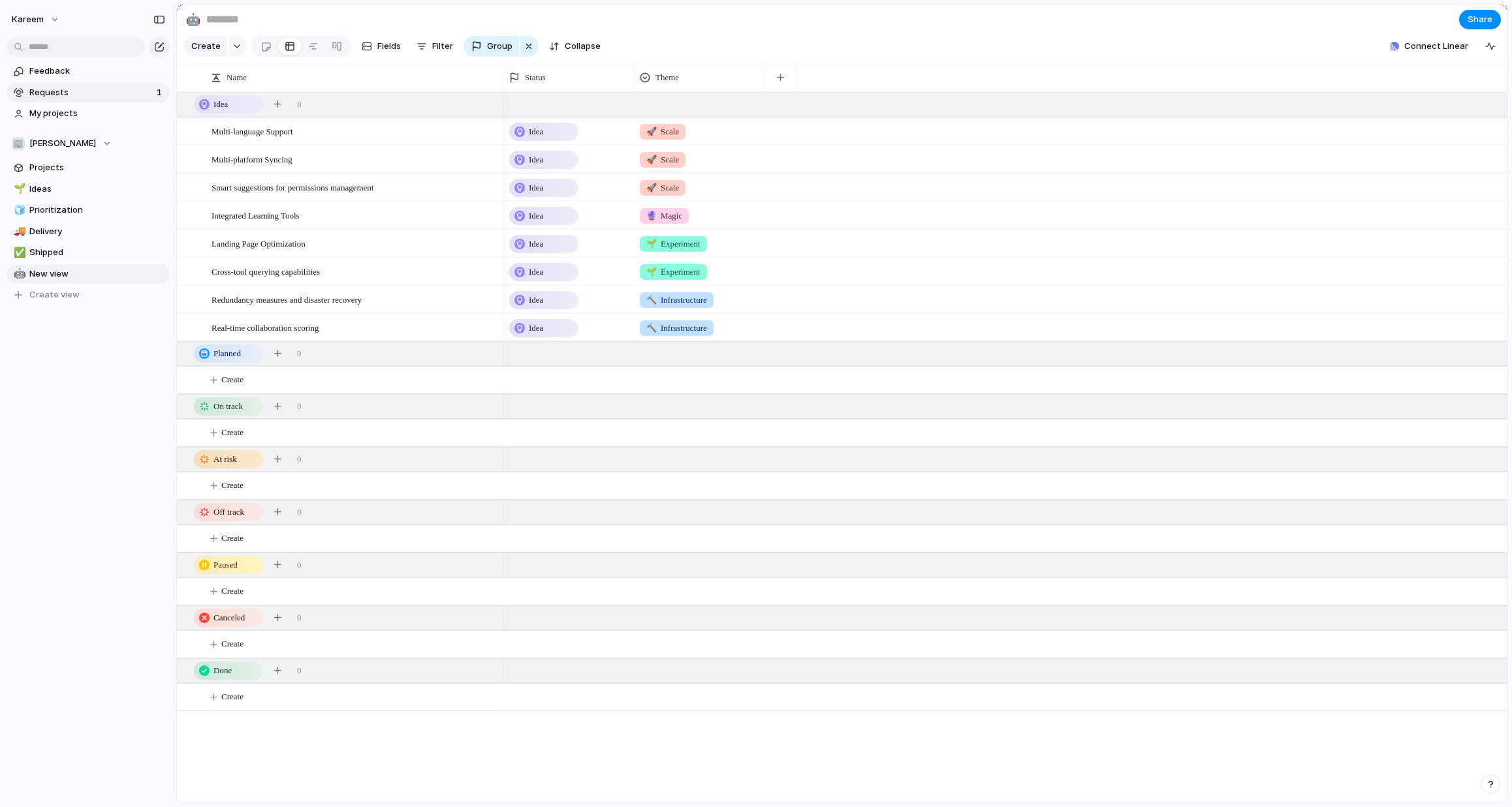
click at [102, 92] on span "Requests" at bounding box center [91, 93] width 123 height 13
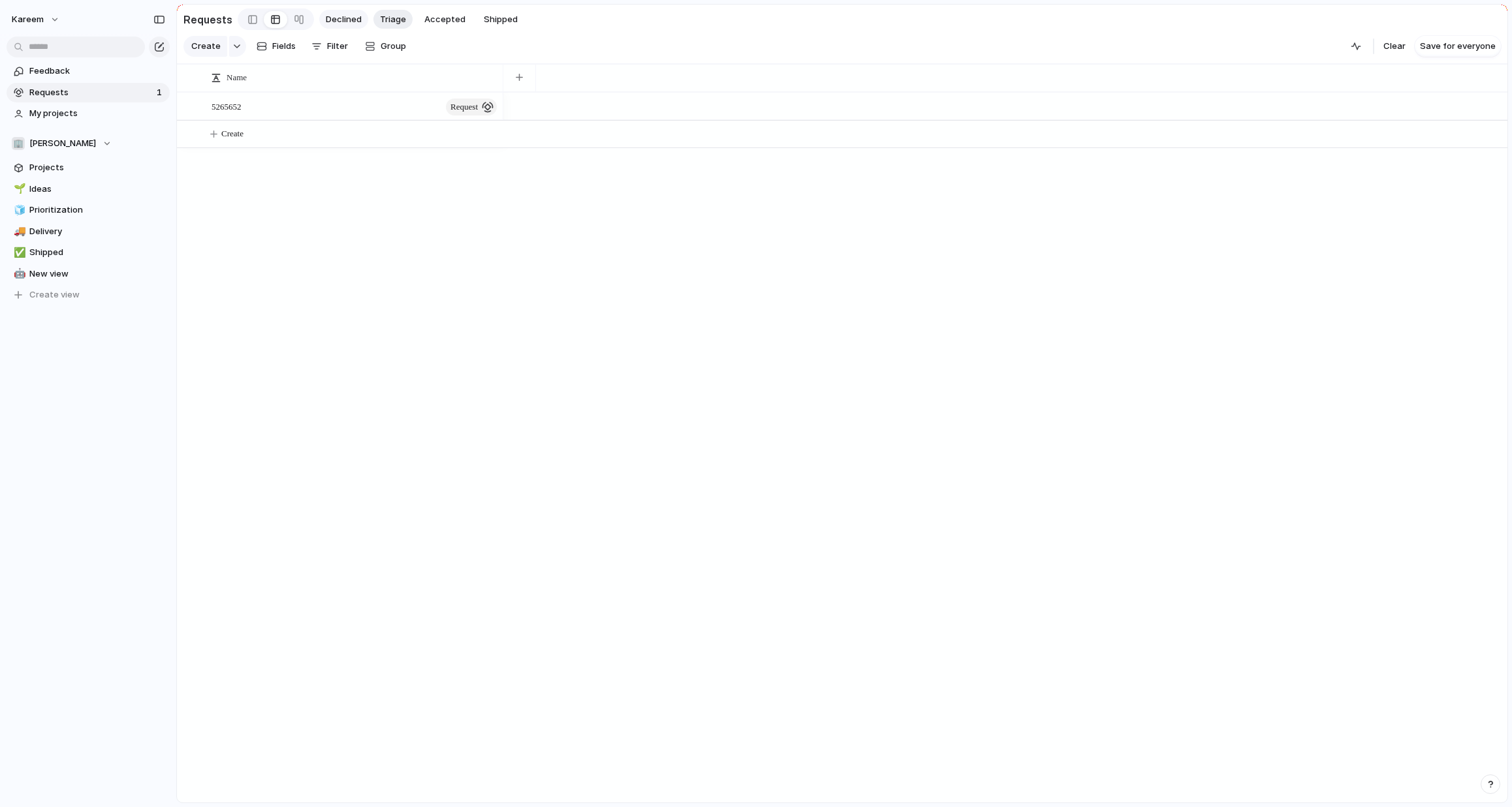
click at [340, 20] on span "Declined" at bounding box center [344, 20] width 36 height 13
click at [393, 22] on span "Triage" at bounding box center [392, 20] width 26 height 13
click at [442, 24] on span "Accepted" at bounding box center [444, 20] width 41 height 13
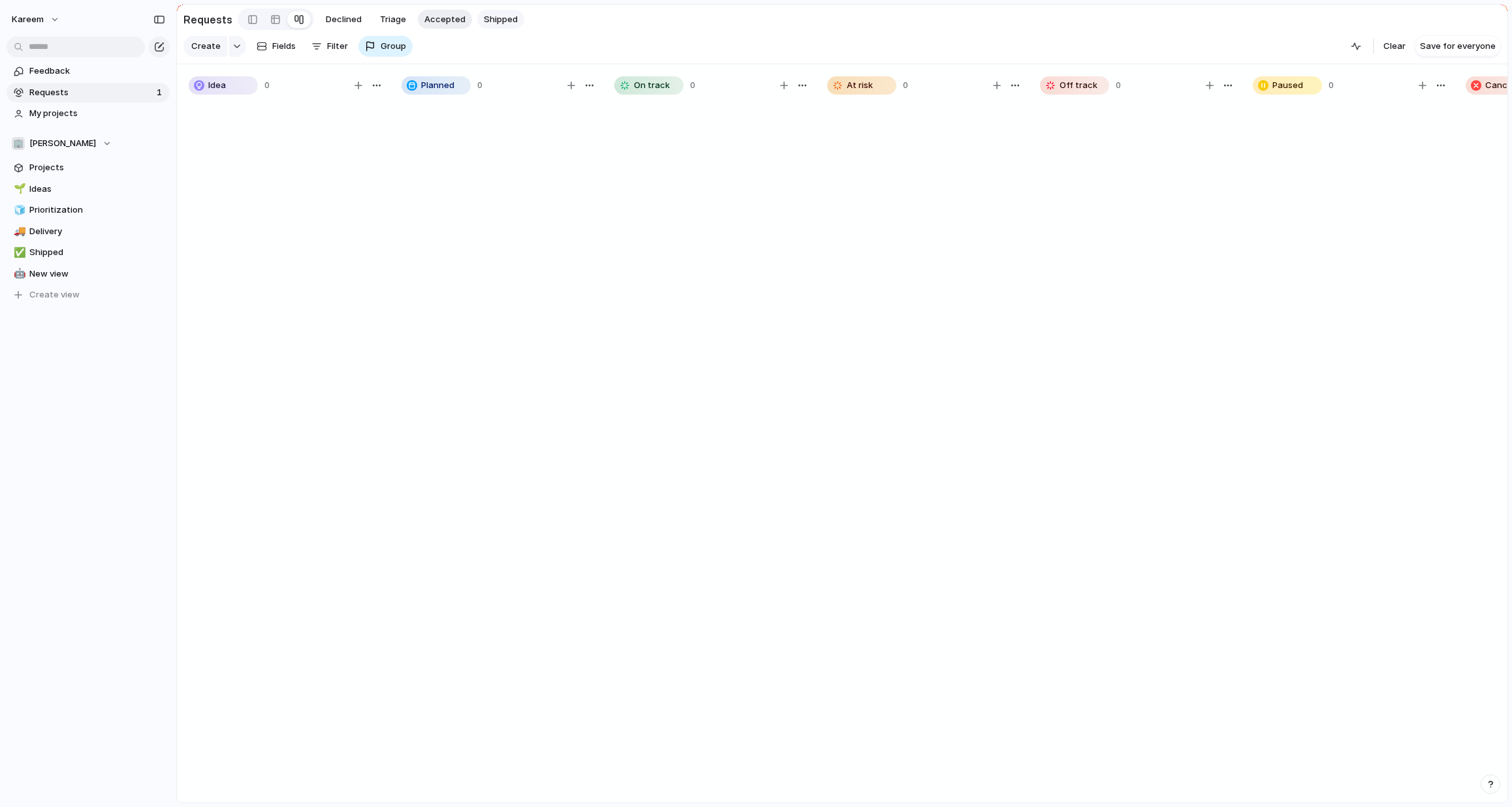
click at [492, 22] on span "Shipped" at bounding box center [501, 20] width 34 height 13
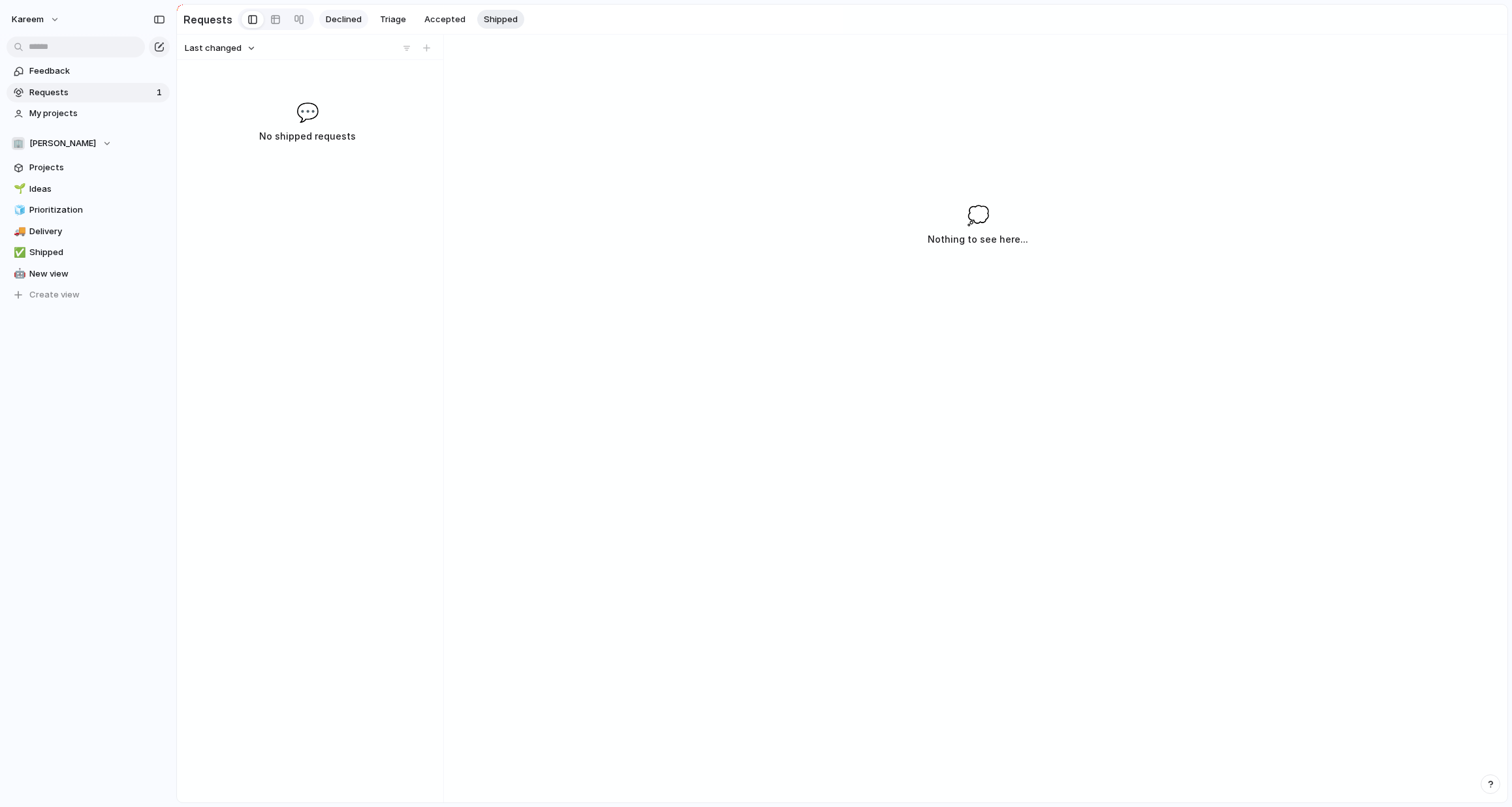
click at [353, 23] on span "Declined" at bounding box center [344, 20] width 36 height 13
click at [392, 24] on span "Triage" at bounding box center [392, 20] width 26 height 13
click at [419, 115] on div at bounding box center [429, 107] width 22 height 17
click at [231, 114] on span "5265652" at bounding box center [227, 106] width 30 height 15
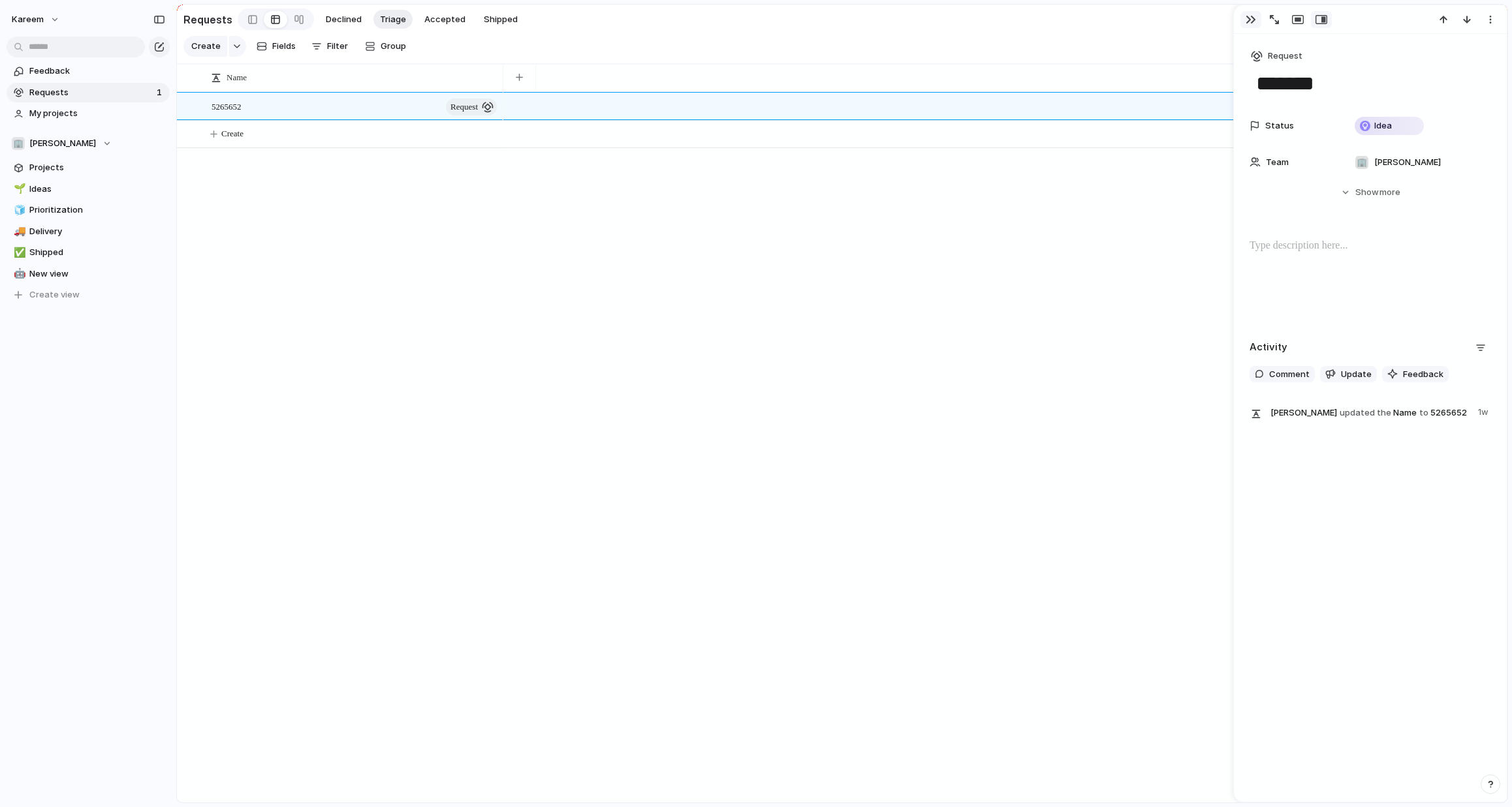
click at [1243, 21] on button "button" at bounding box center [1251, 20] width 21 height 17
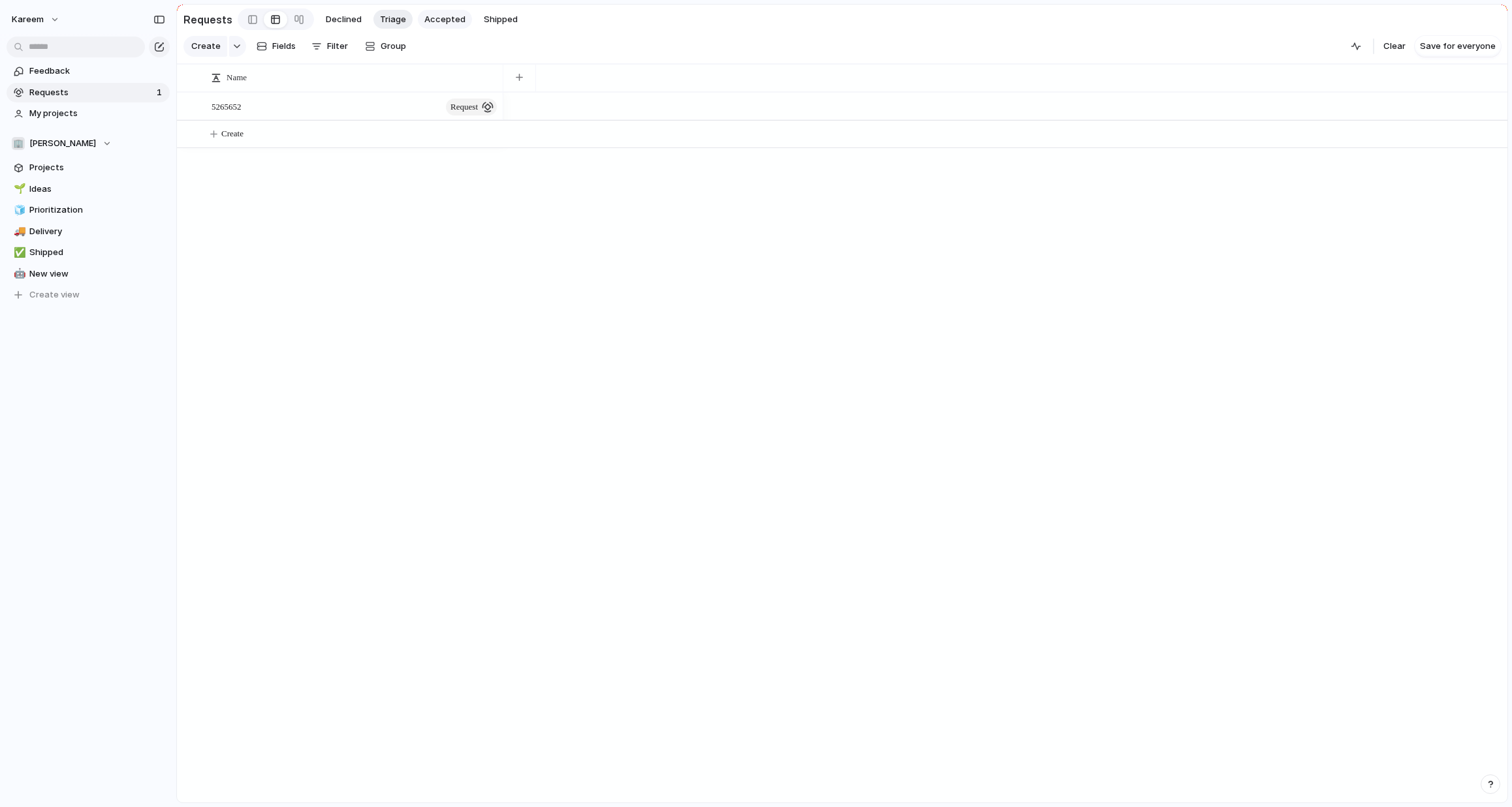
click at [445, 22] on span "Accepted" at bounding box center [444, 20] width 41 height 13
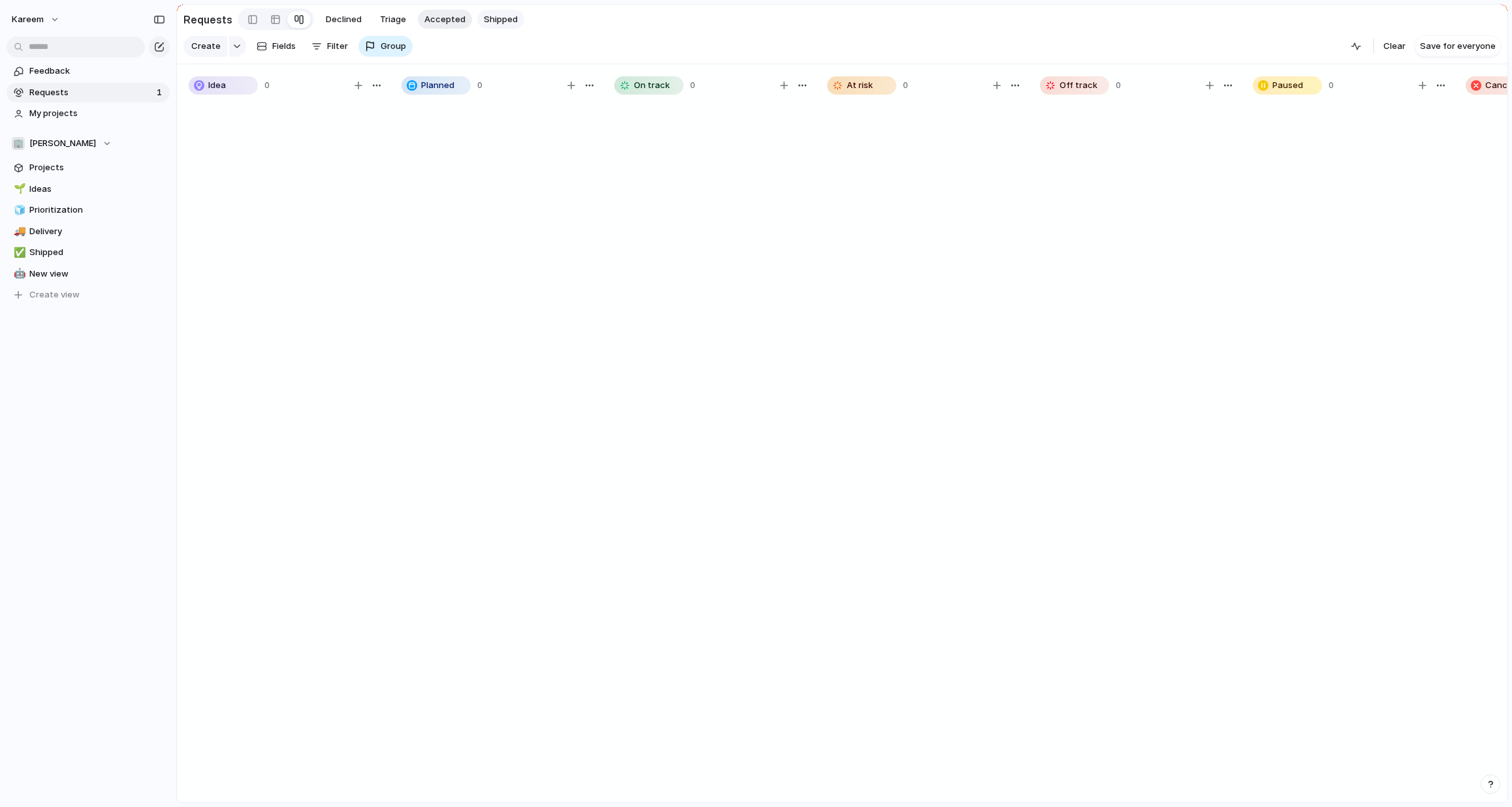
click at [495, 20] on span "Shipped" at bounding box center [501, 20] width 34 height 13
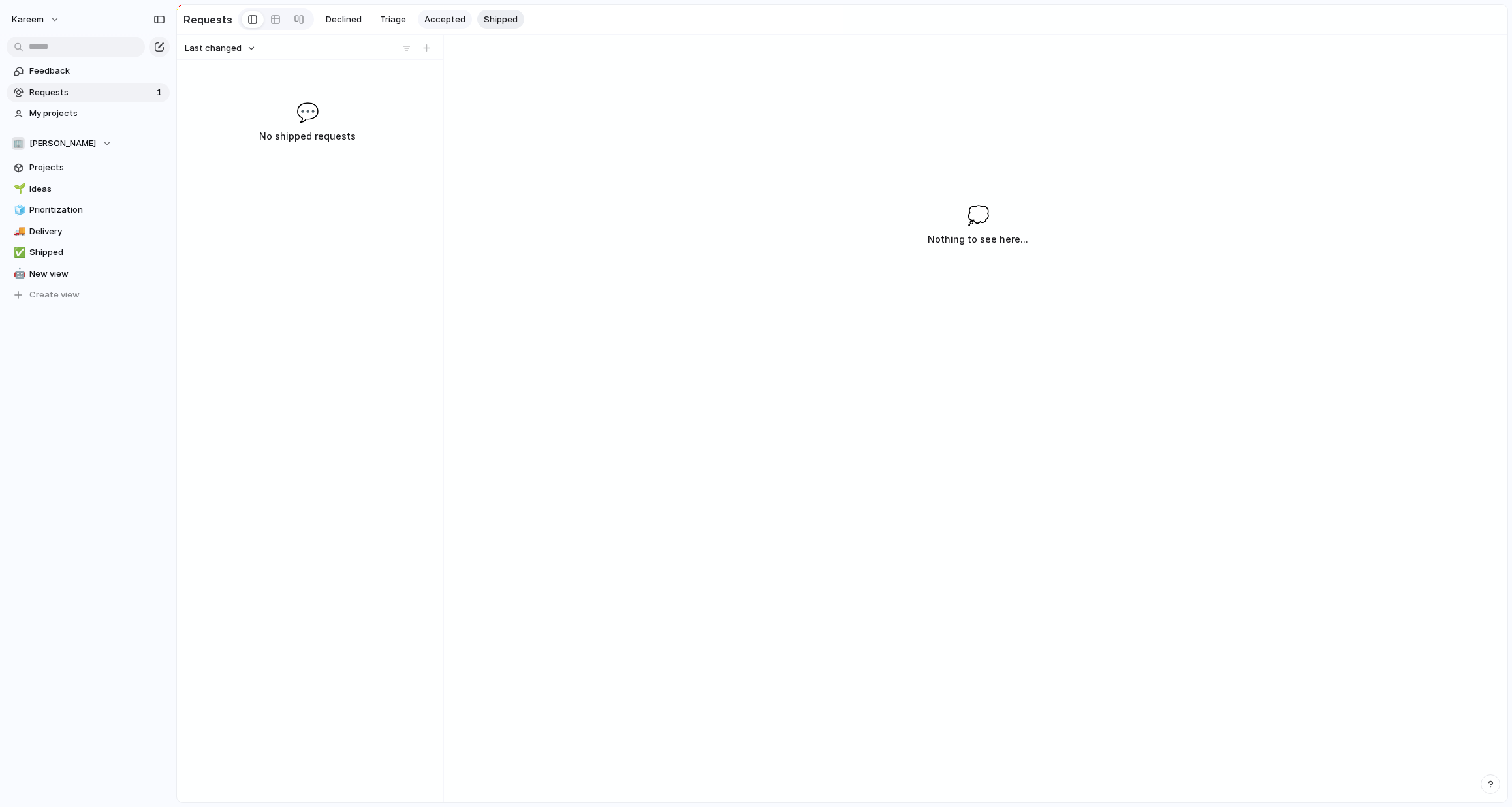
click at [431, 20] on span "Accepted" at bounding box center [444, 20] width 41 height 13
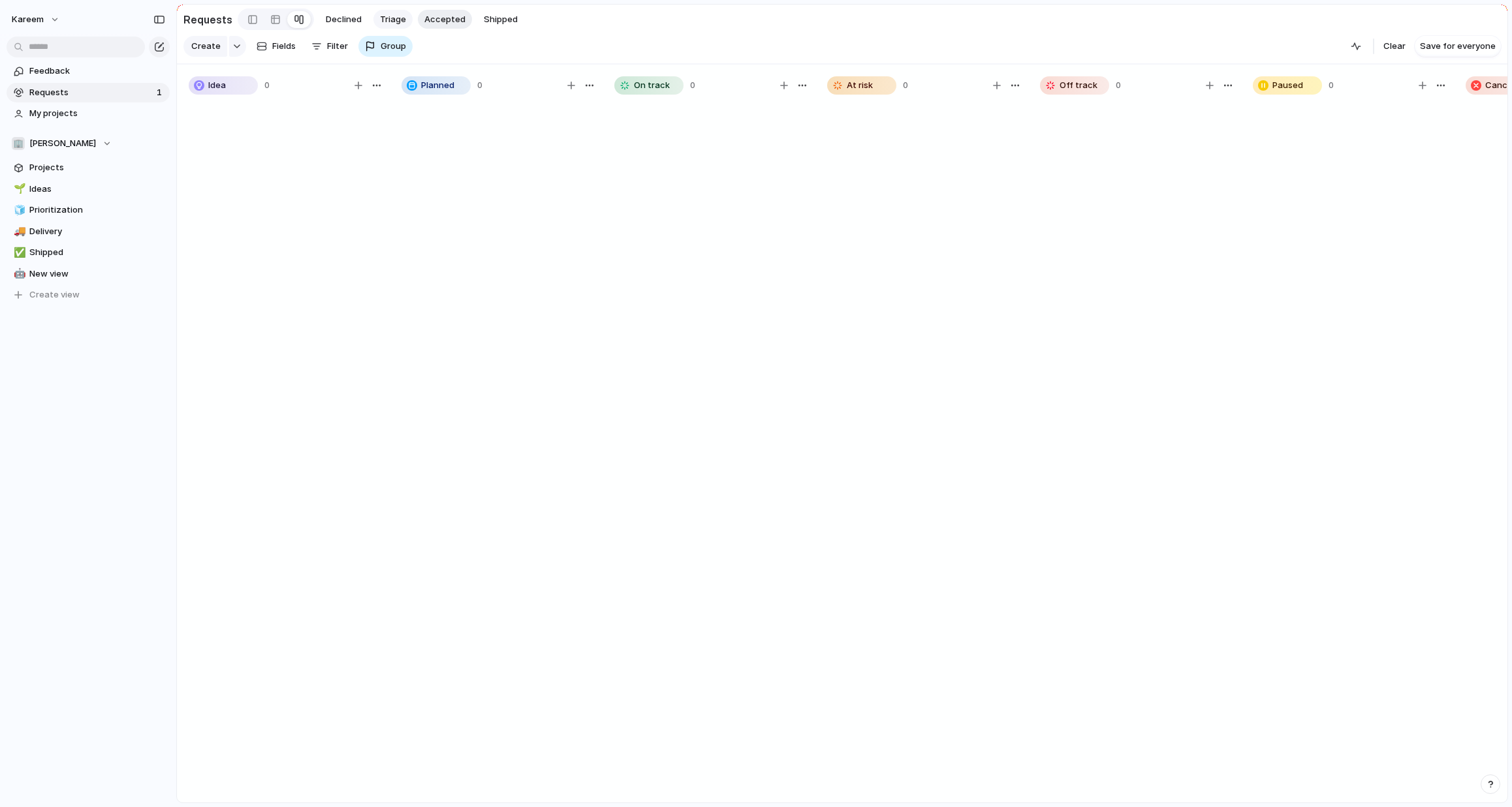
click at [389, 19] on span "Triage" at bounding box center [392, 20] width 26 height 13
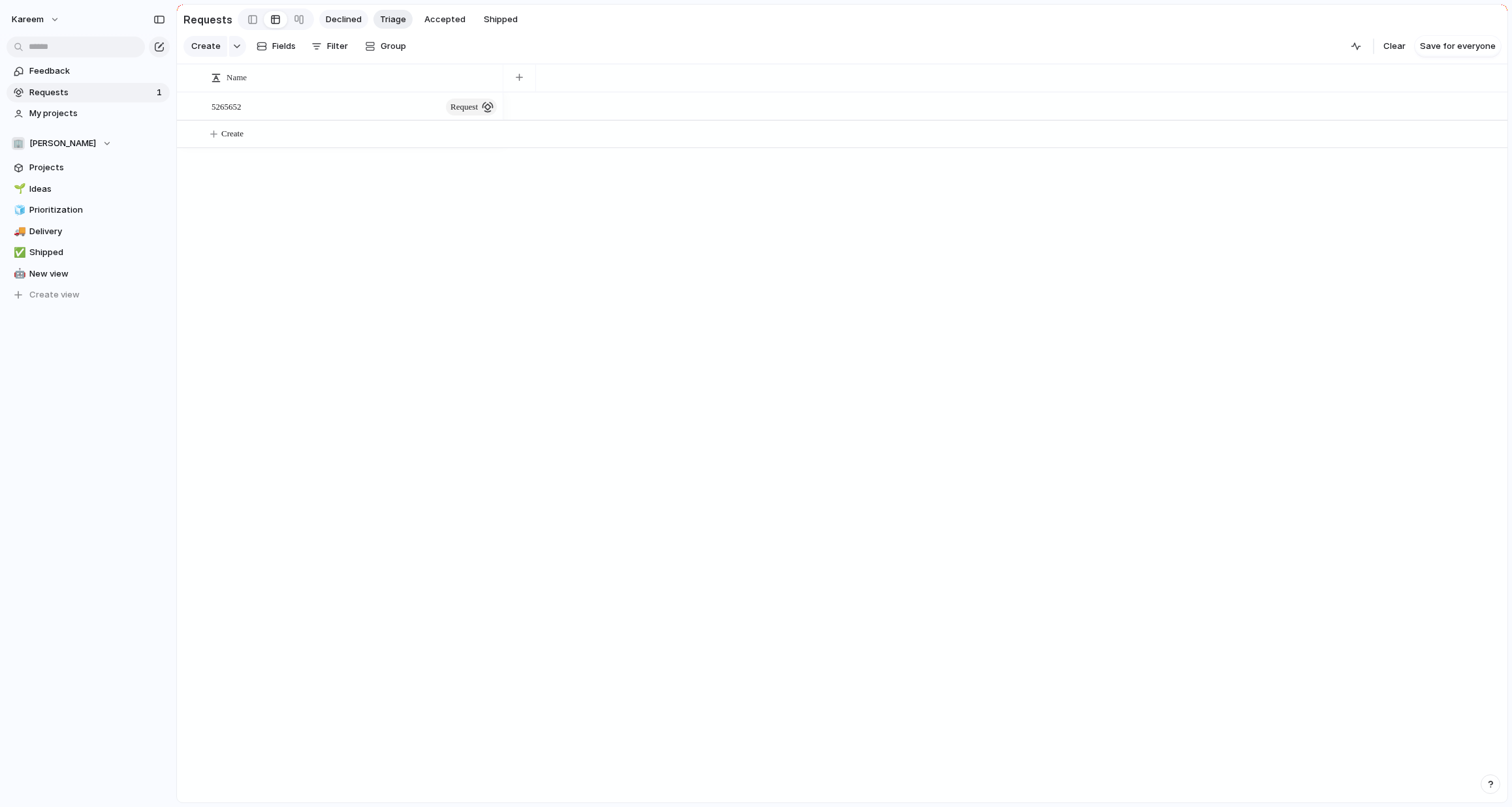
click at [349, 18] on span "Declined" at bounding box center [344, 20] width 36 height 13
click at [395, 19] on span "Triage" at bounding box center [392, 20] width 26 height 13
click at [514, 84] on button "button" at bounding box center [520, 77] width 27 height 24
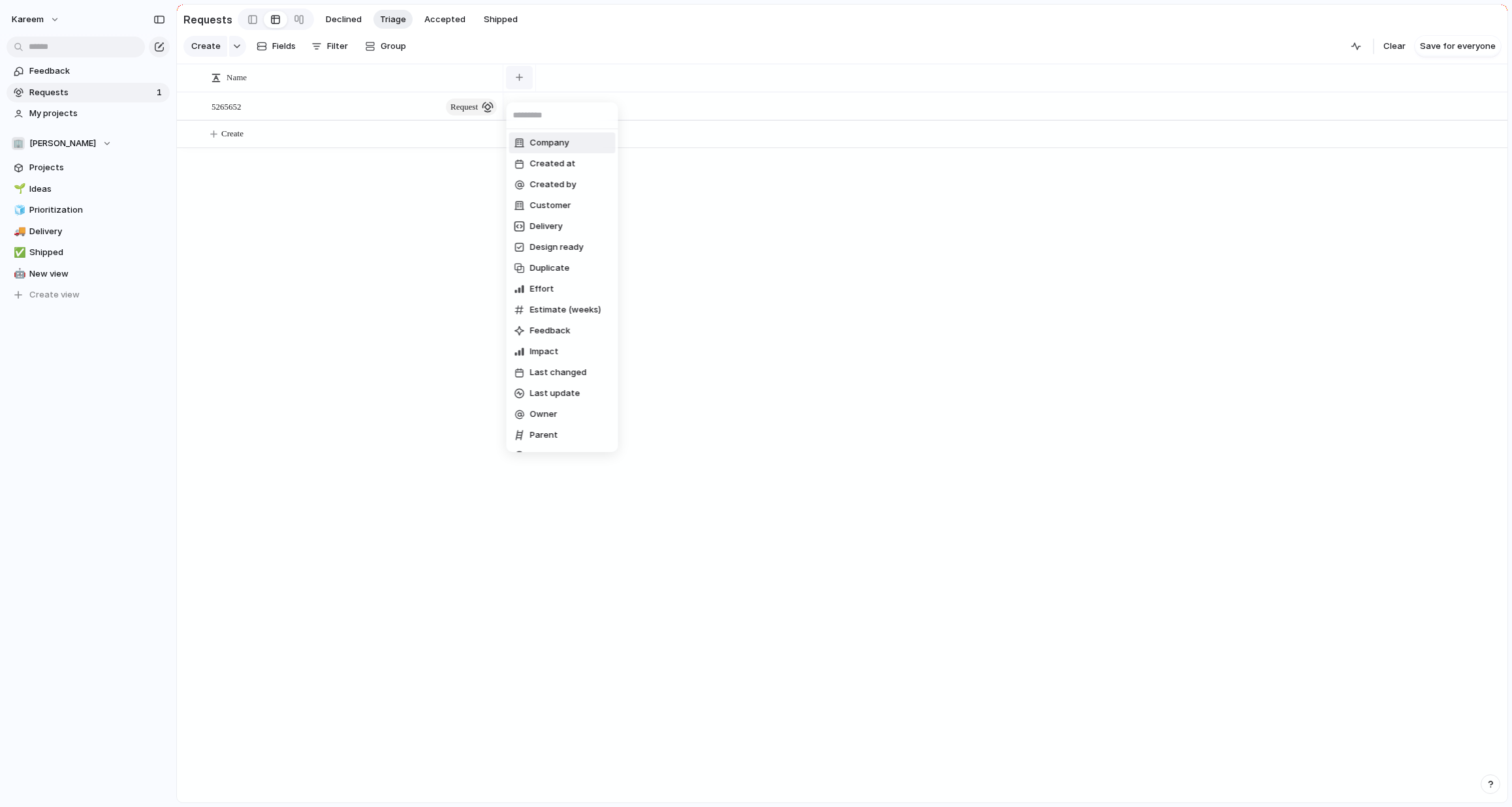
click at [514, 84] on div "Company Created at Created by Customer Delivery Design ready Duplicate Effort E…" at bounding box center [756, 404] width 1512 height 807
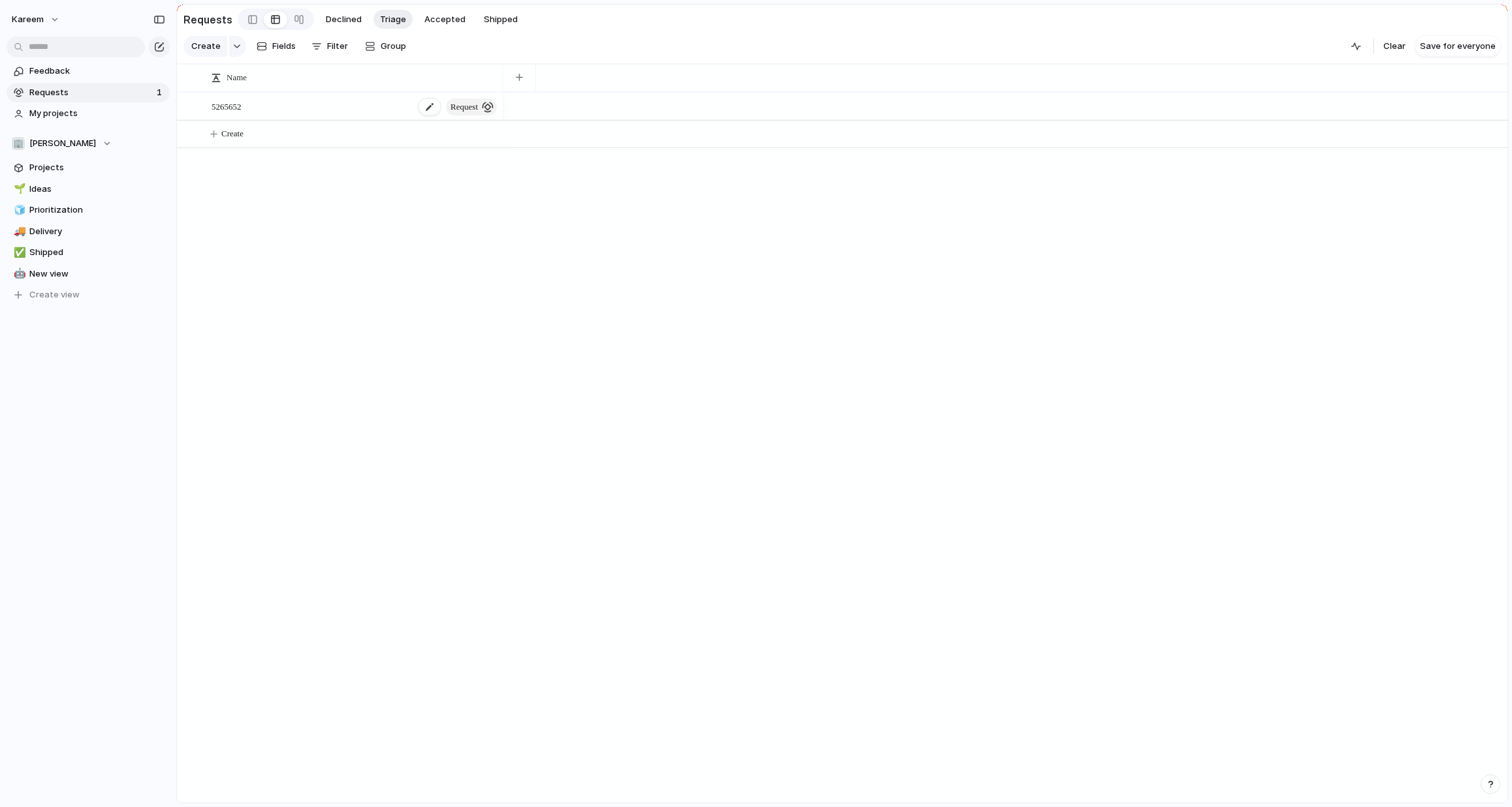
click at [235, 114] on span "5265652" at bounding box center [227, 106] width 30 height 15
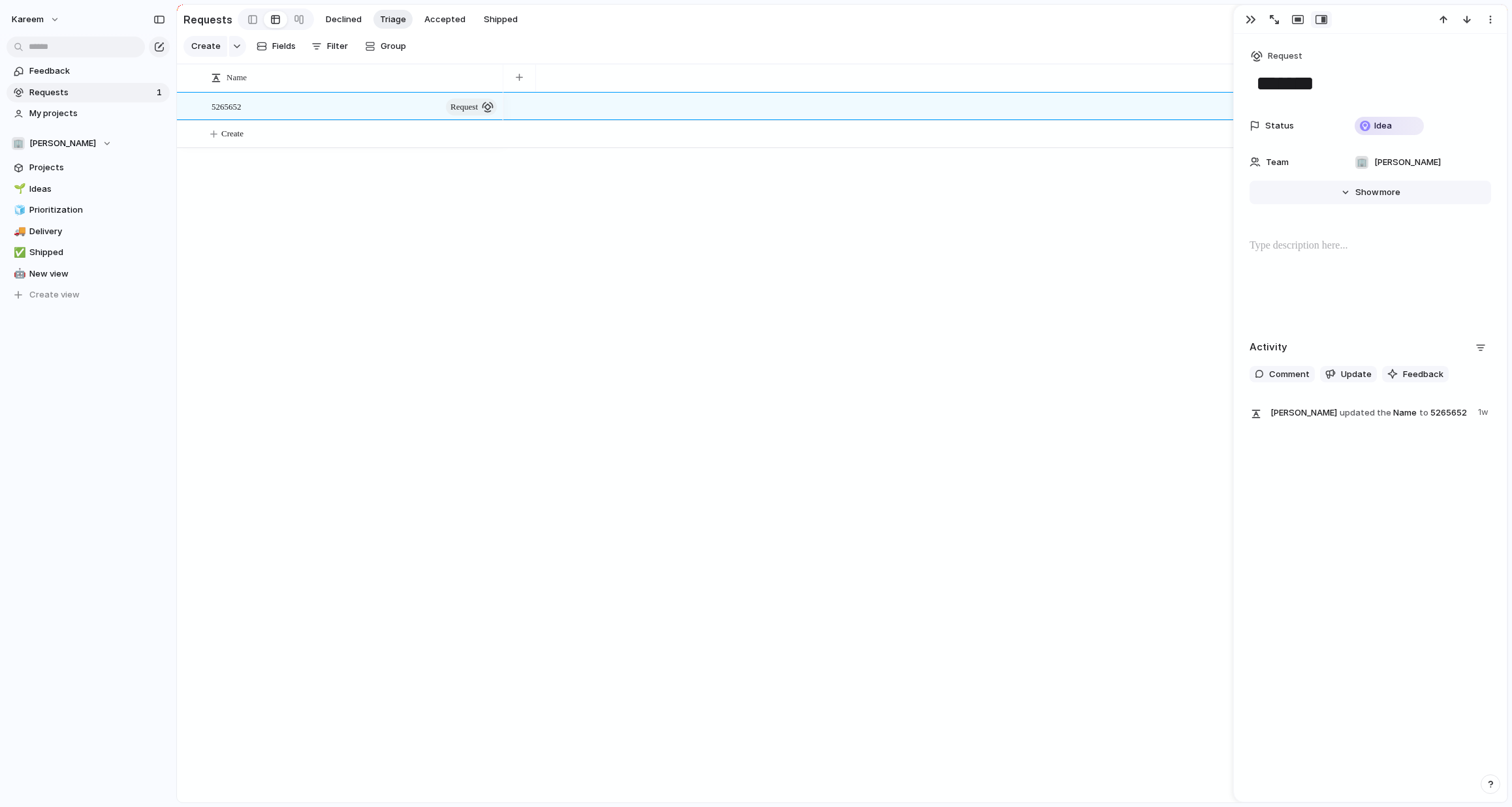
click at [1361, 187] on span "Show" at bounding box center [1367, 193] width 24 height 13
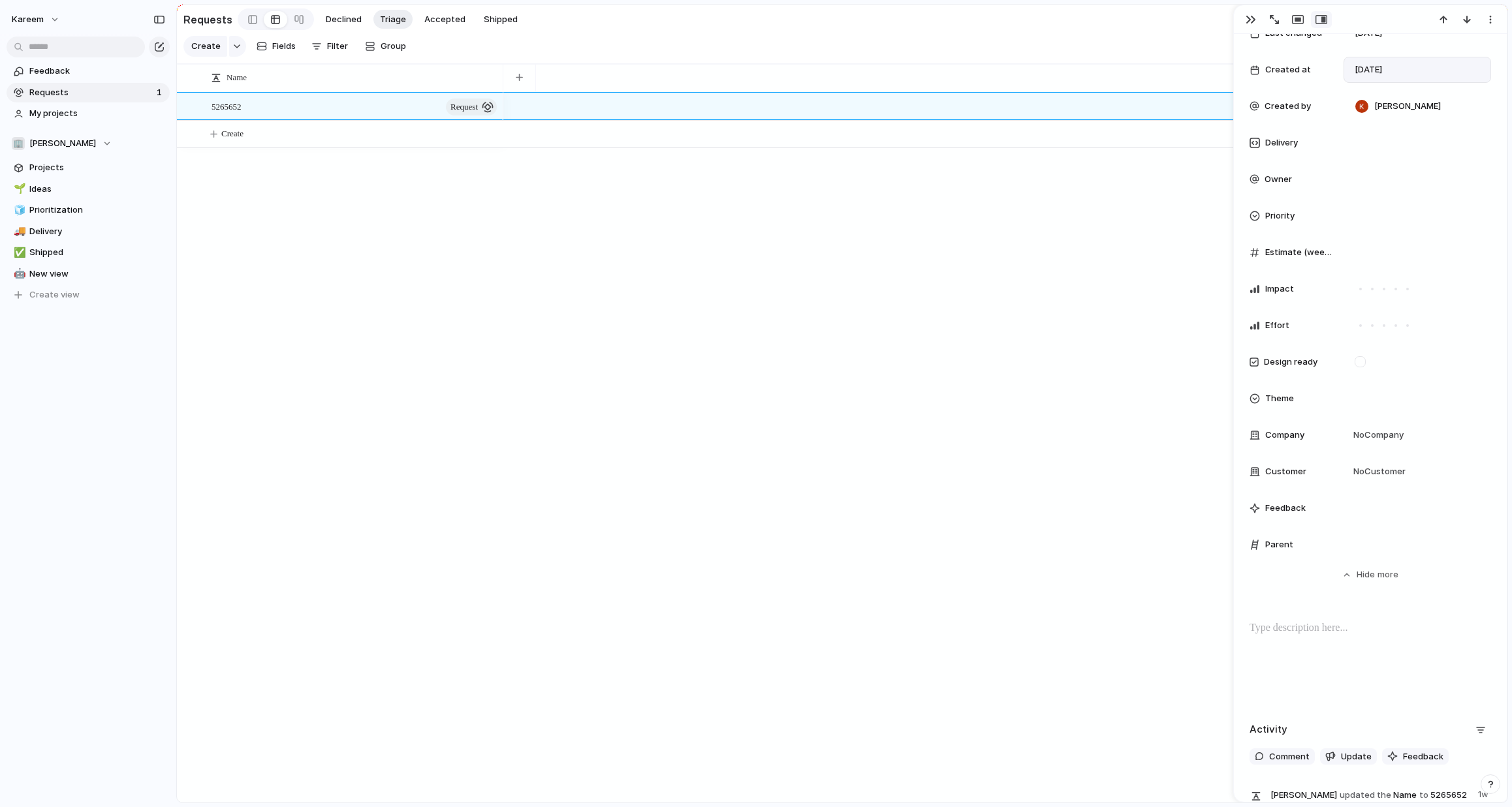
scroll to position [295, 0]
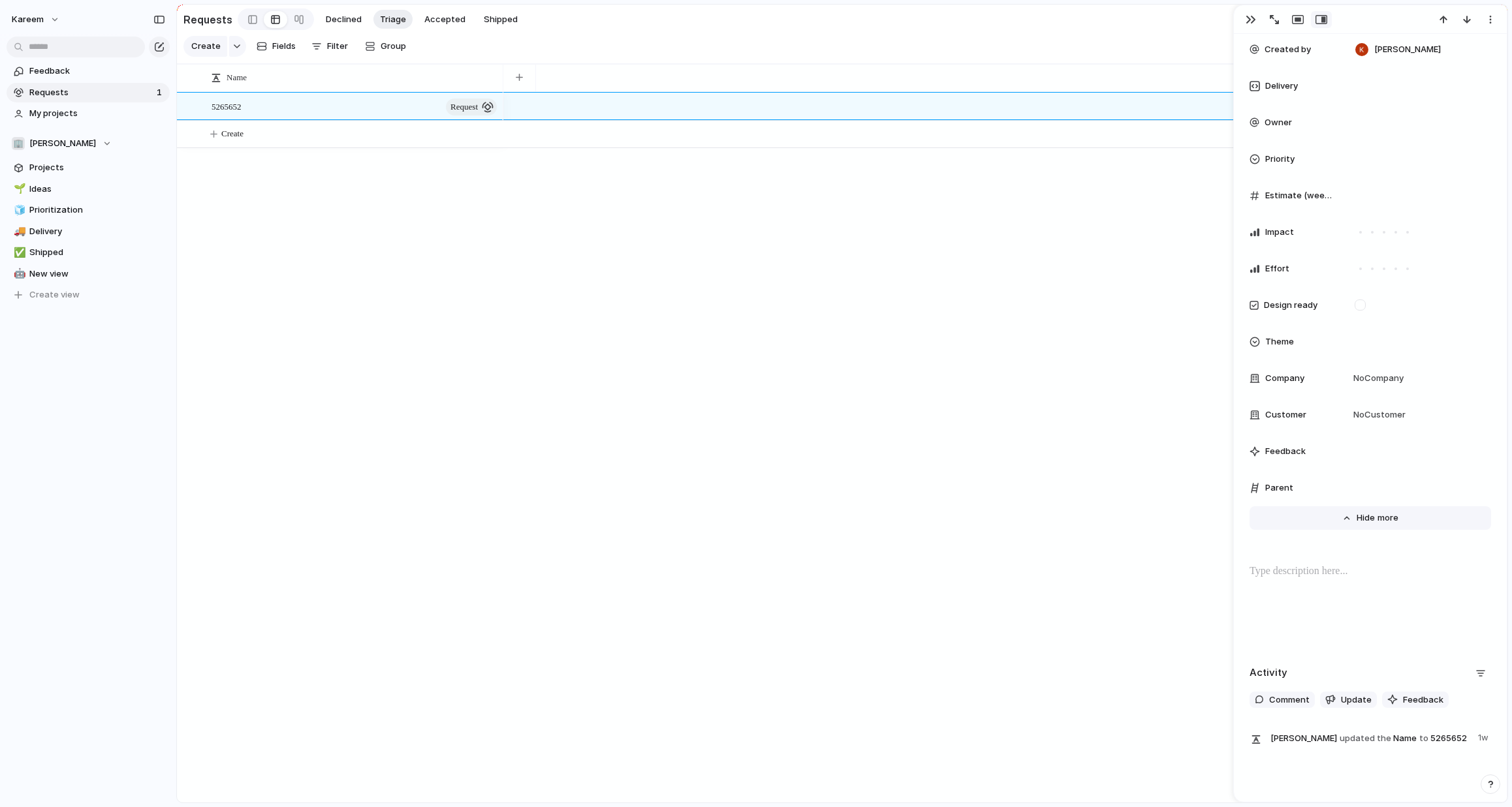
click at [1364, 517] on span "Show" at bounding box center [1368, 518] width 24 height 13
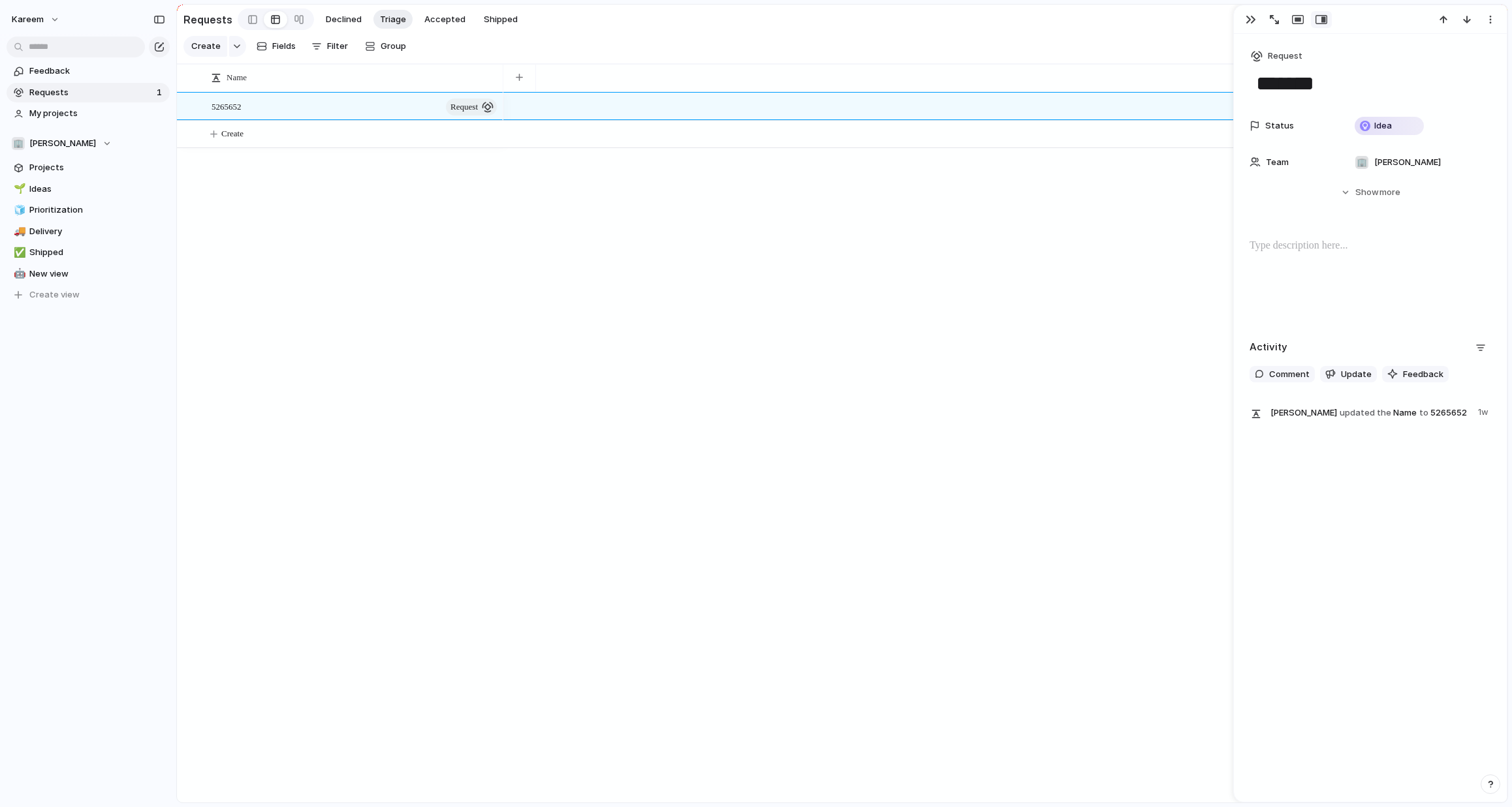
scroll to position [0, 0]
click at [1399, 120] on div "Idea" at bounding box center [1389, 125] width 66 height 15
click at [452, 20] on div "Idea Planned On track At risk Off track Paused Canceled Done" at bounding box center [756, 404] width 1512 height 807
click at [442, 22] on span "Accepted" at bounding box center [444, 20] width 41 height 13
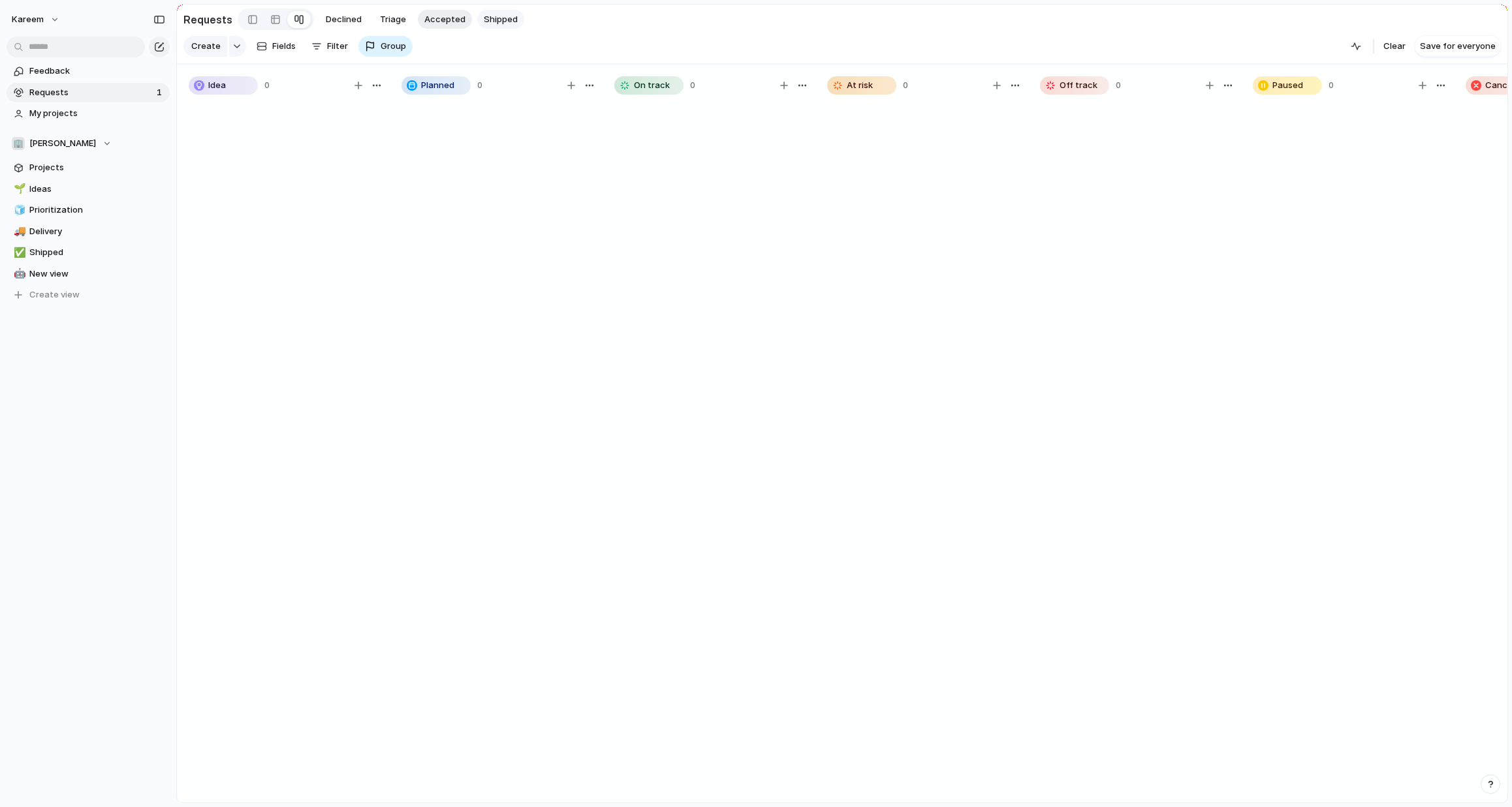
click at [496, 19] on span "Shipped" at bounding box center [501, 20] width 34 height 13
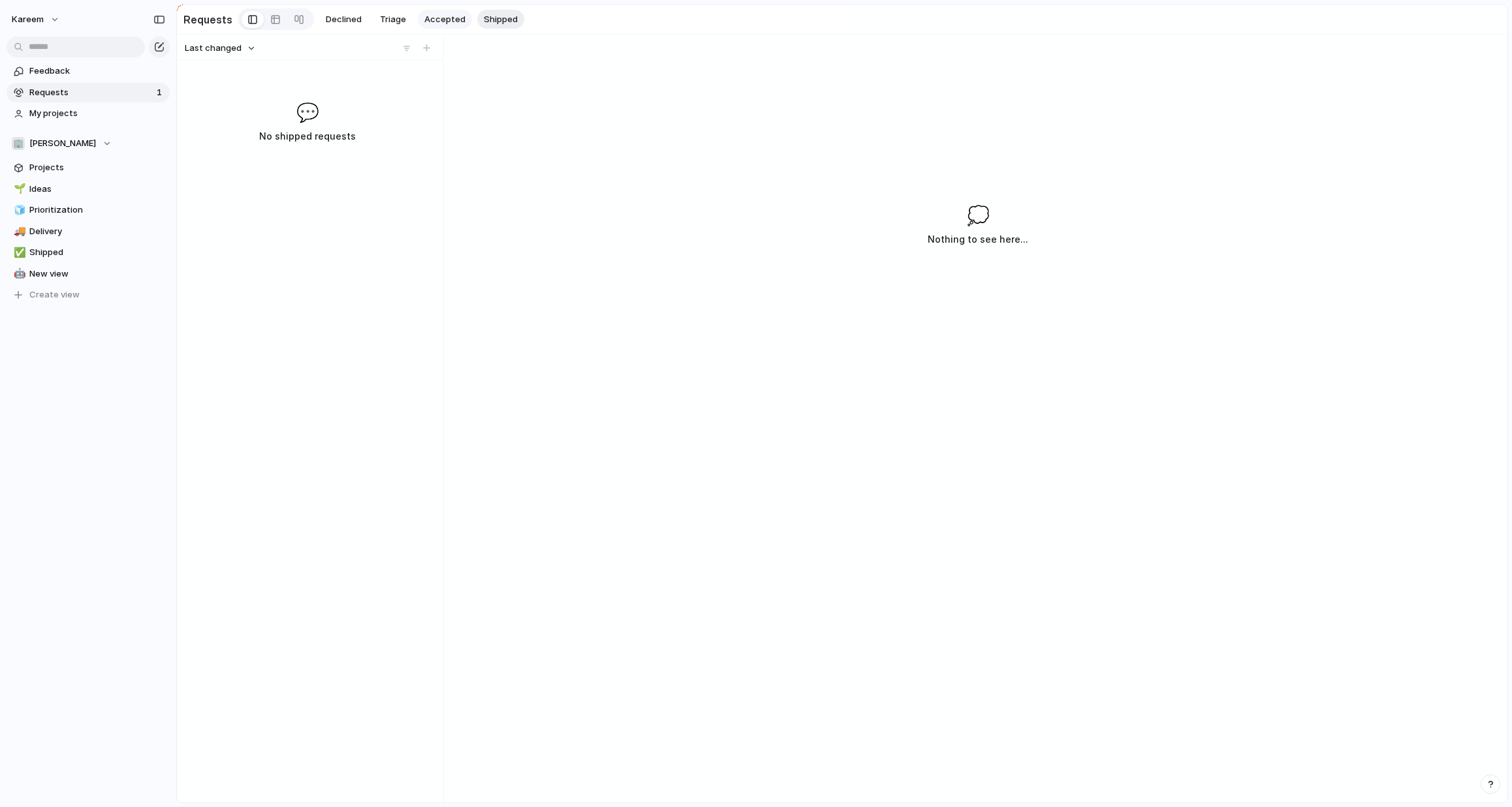
click at [442, 15] on span "Accepted" at bounding box center [444, 20] width 41 height 13
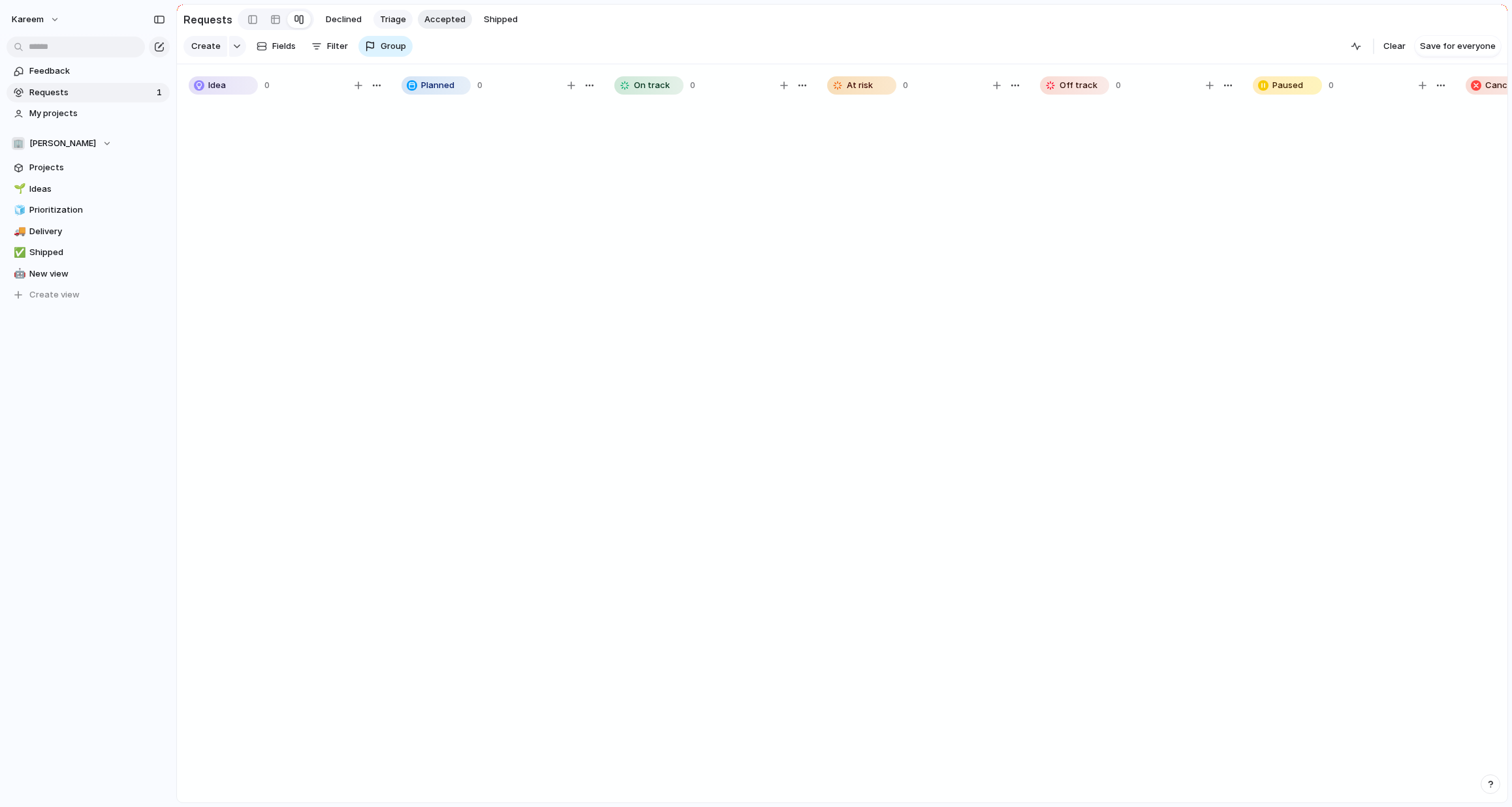
click at [380, 14] on span "Triage" at bounding box center [392, 20] width 26 height 13
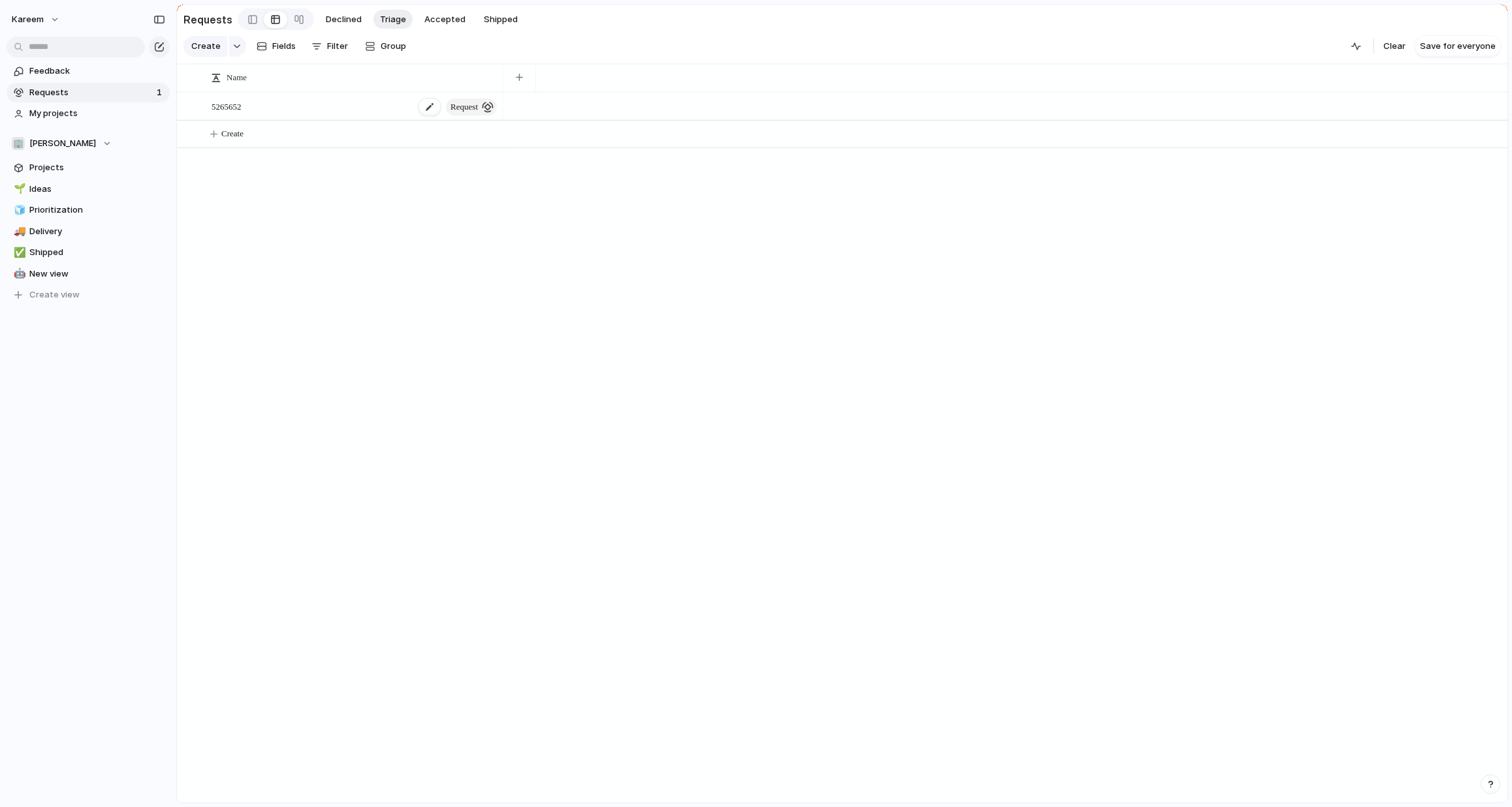
click at [469, 111] on span "request" at bounding box center [463, 106] width 28 height 18
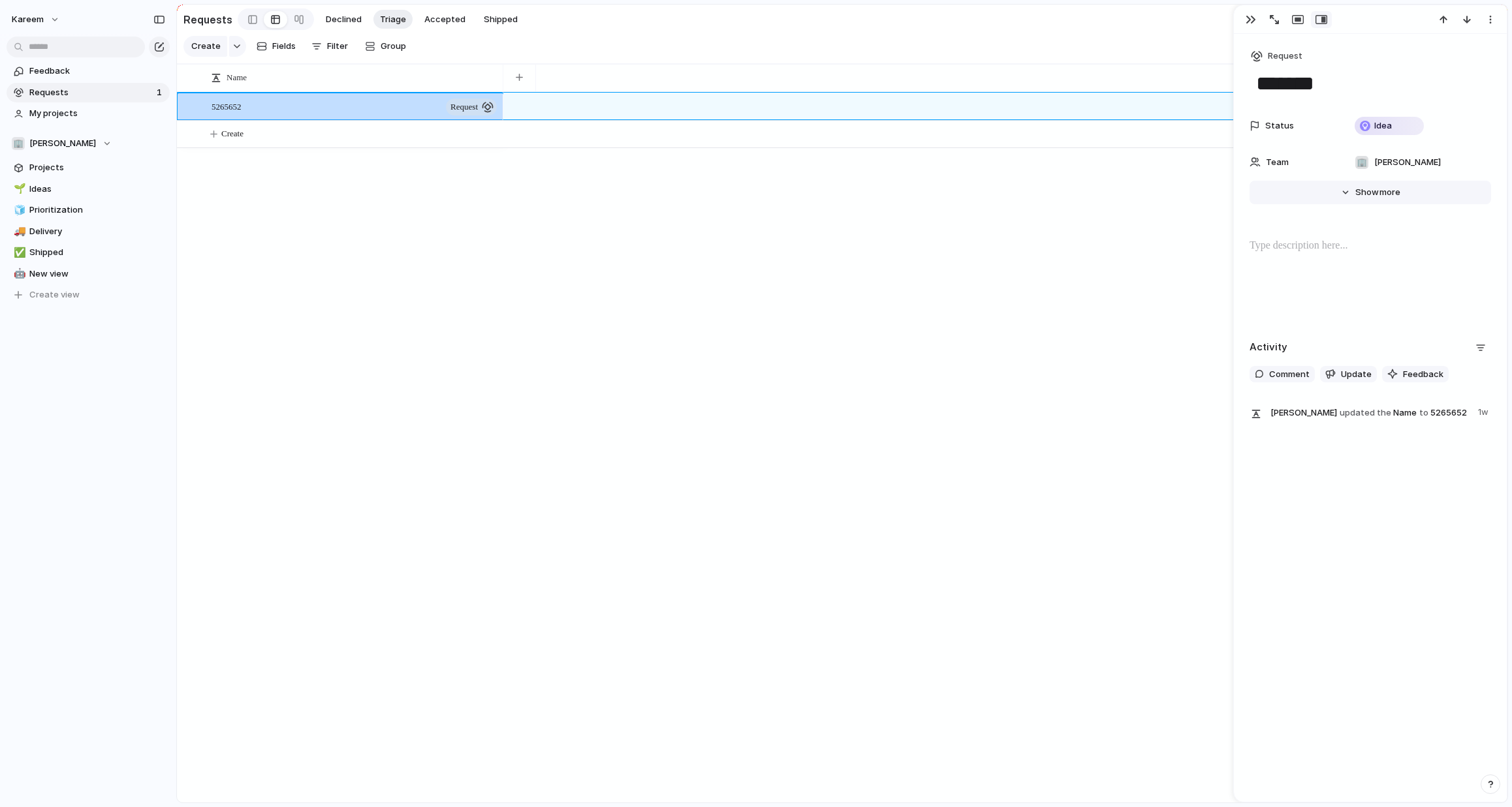
click at [1332, 188] on button "Hide Show more" at bounding box center [1370, 192] width 241 height 24
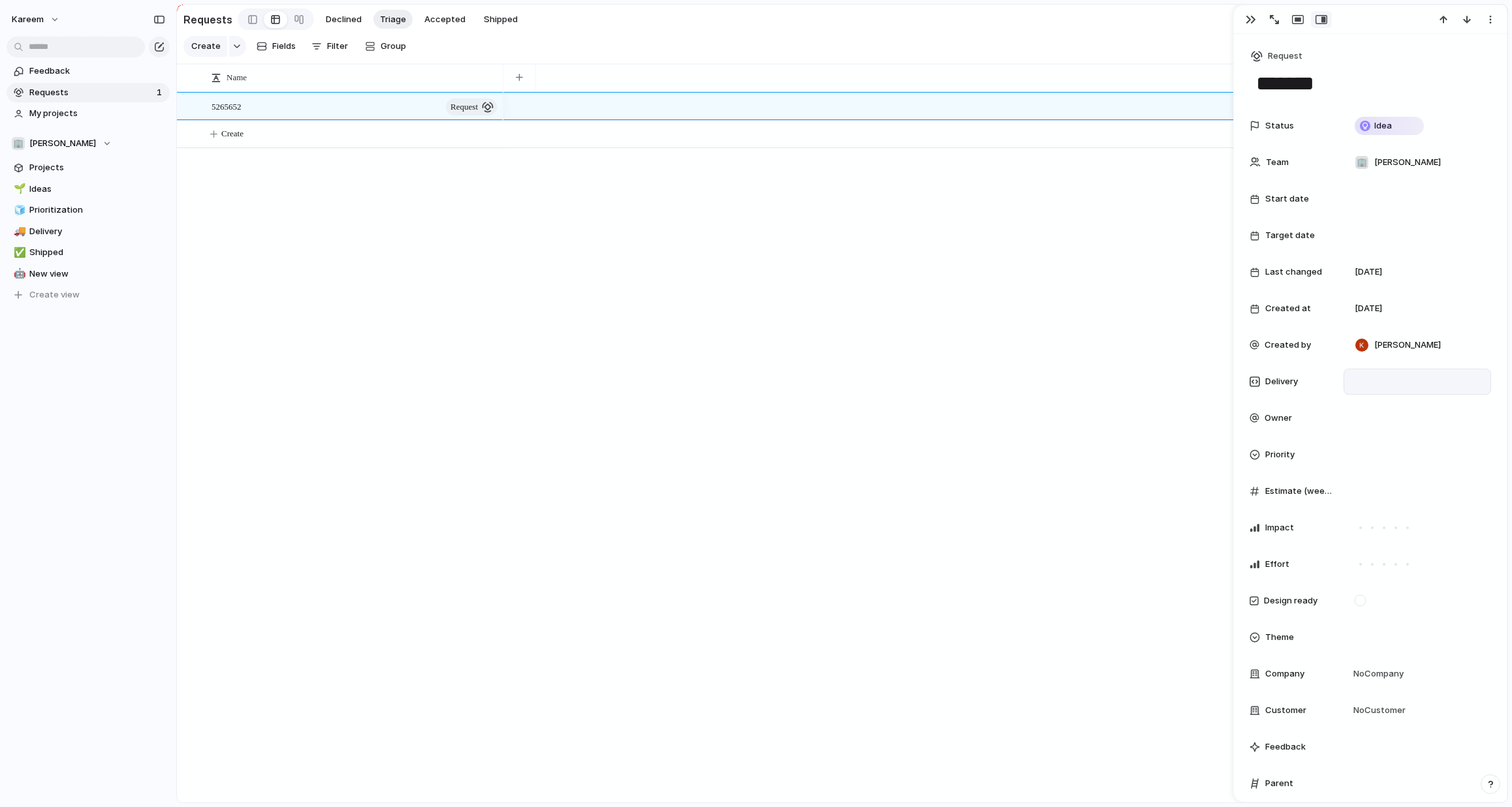
click at [1377, 387] on div at bounding box center [1416, 381] width 136 height 14
click at [1425, 389] on div at bounding box center [1416, 381] width 147 height 26
click at [1254, 15] on div "button" at bounding box center [1250, 19] width 10 height 10
